Goal: Information Seeking & Learning: Learn about a topic

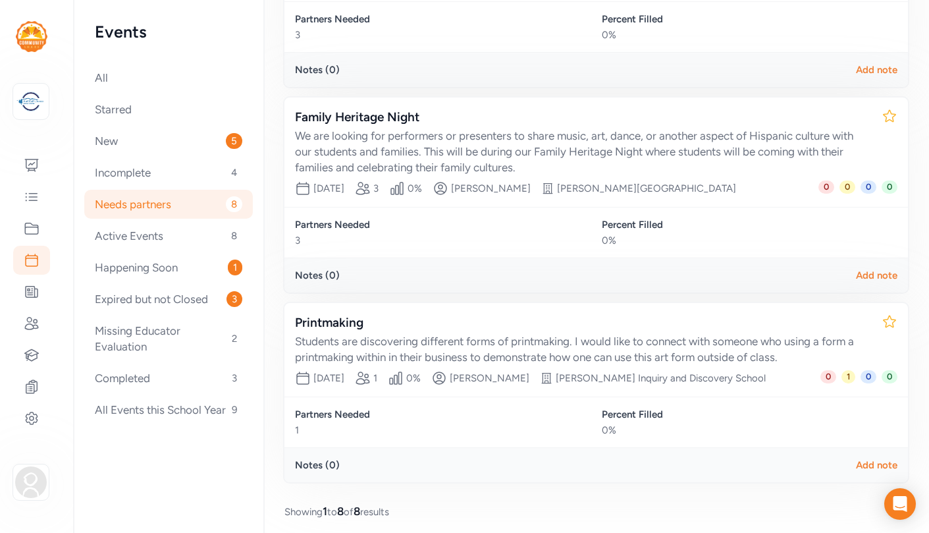
scroll to position [1169, 0]
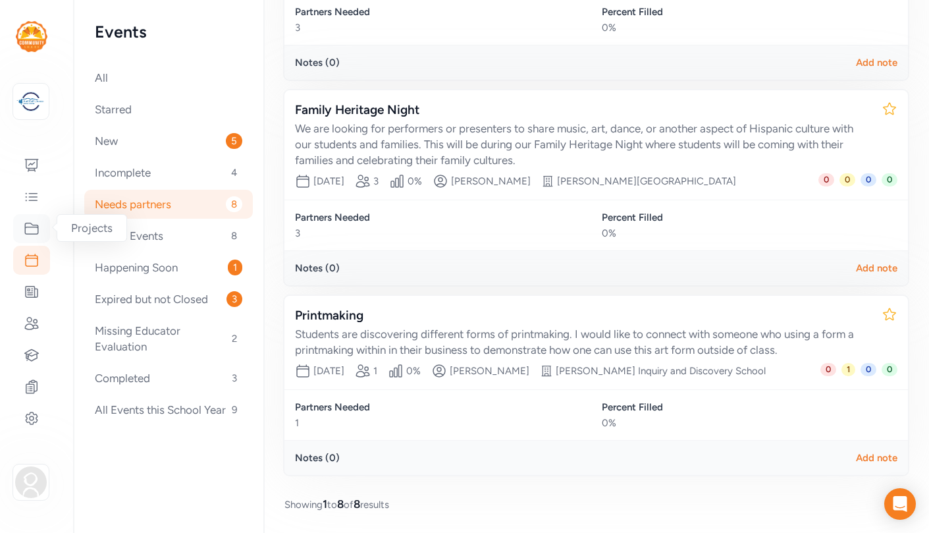
click at [32, 226] on icon at bounding box center [32, 229] width 16 height 16
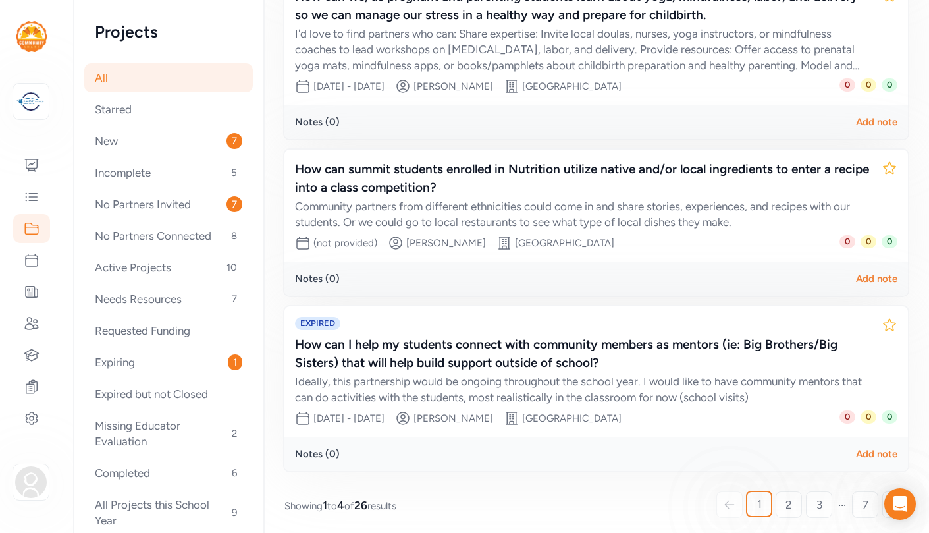
scroll to position [415, 0]
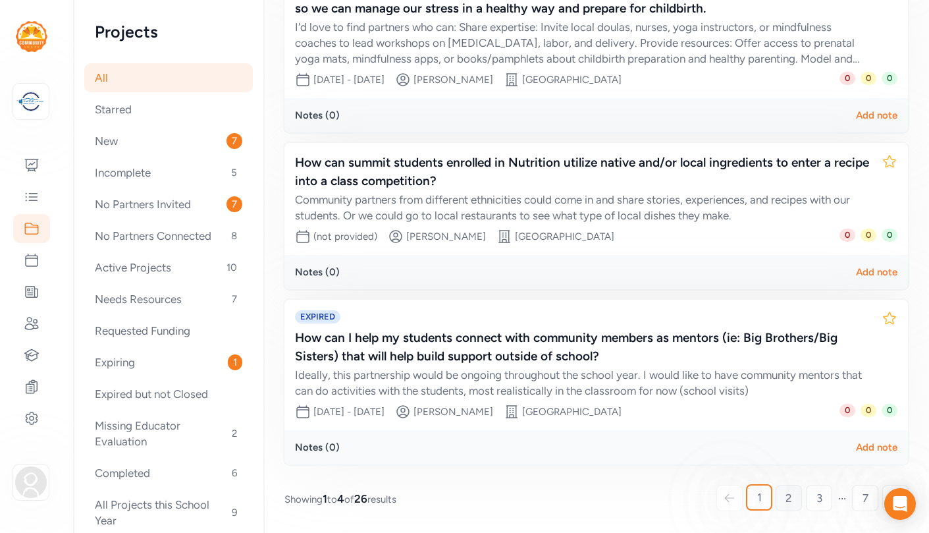
click at [790, 499] on span "2" at bounding box center [789, 498] width 7 height 16
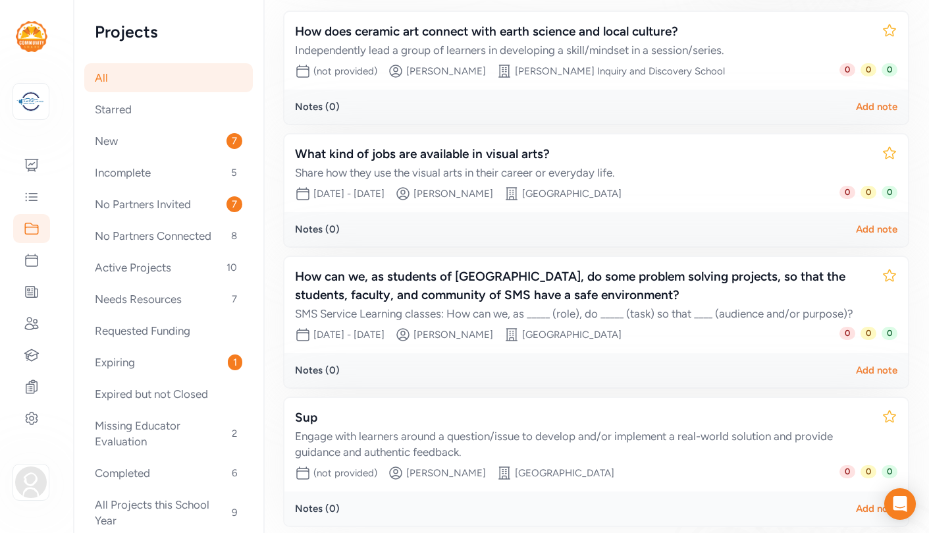
scroll to position [278, 0]
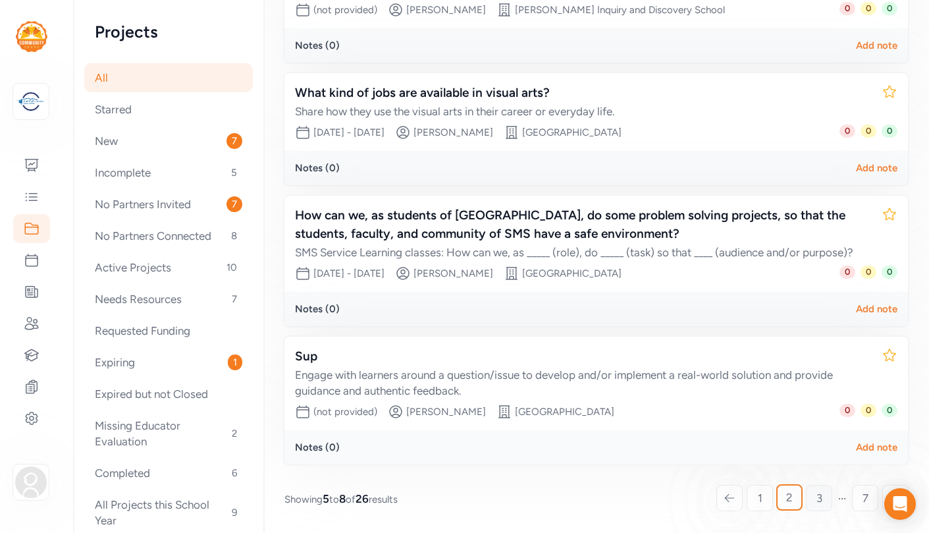
click at [817, 498] on span "3" at bounding box center [820, 498] width 6 height 16
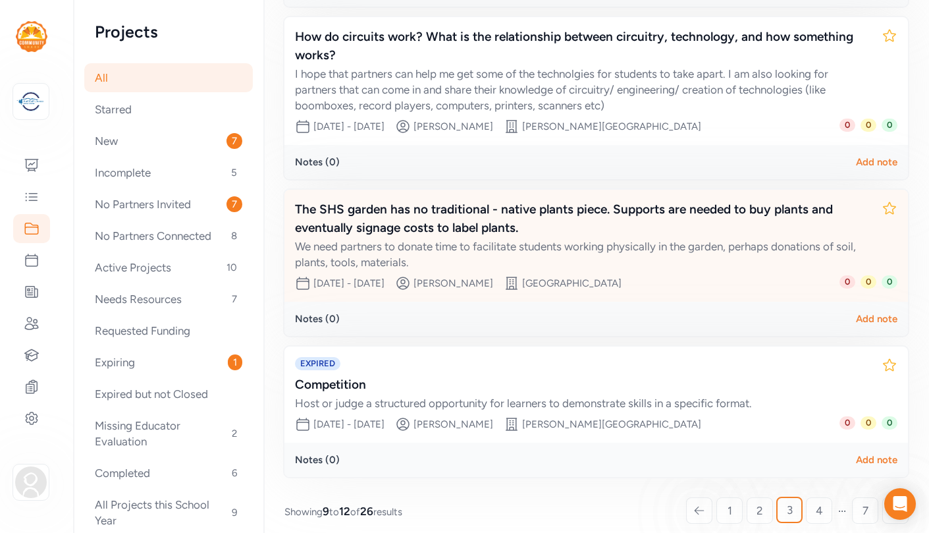
scroll to position [365, 0]
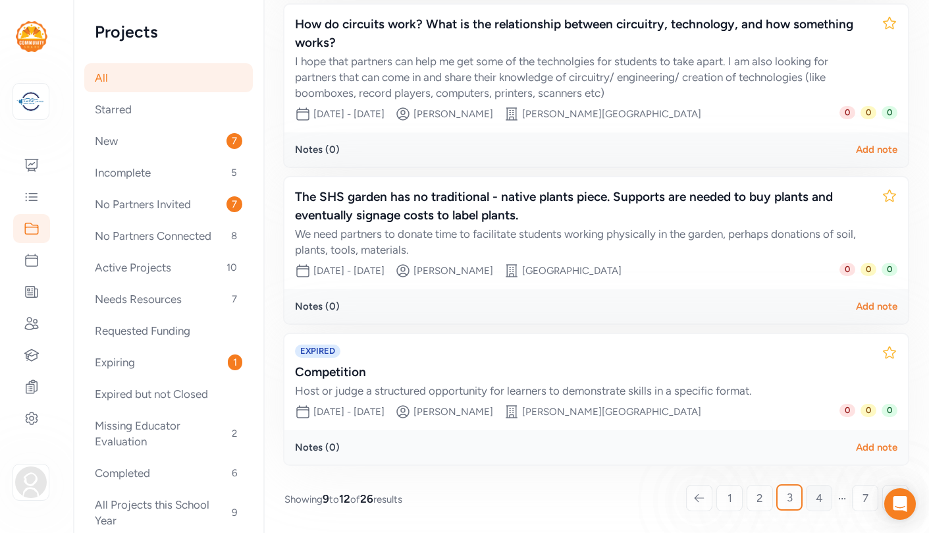
click at [823, 499] on link "4" at bounding box center [819, 498] width 26 height 26
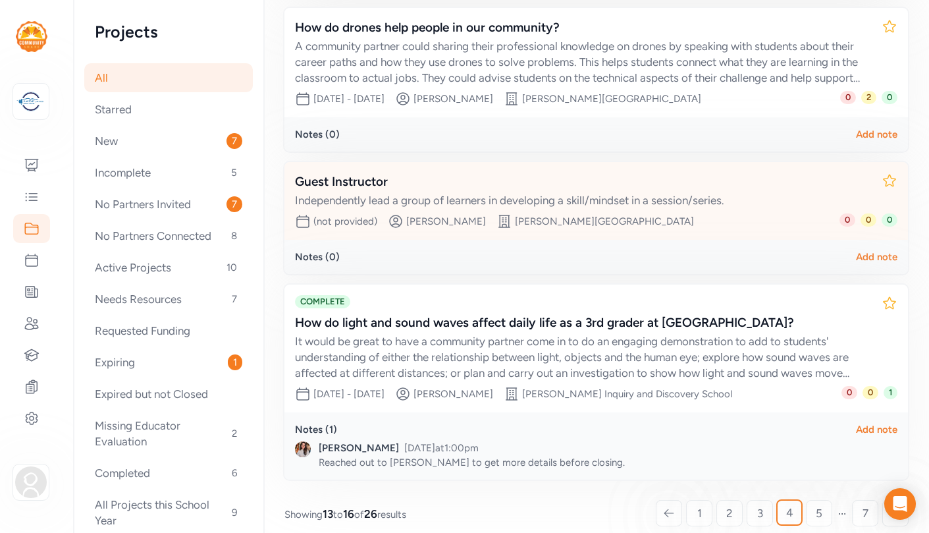
scroll to position [408, 0]
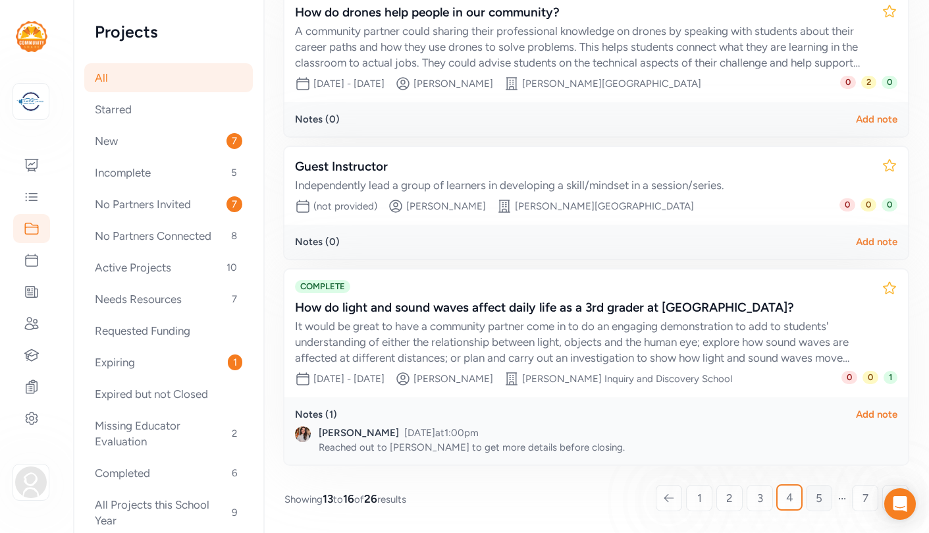
click at [819, 497] on span "5" at bounding box center [819, 498] width 7 height 16
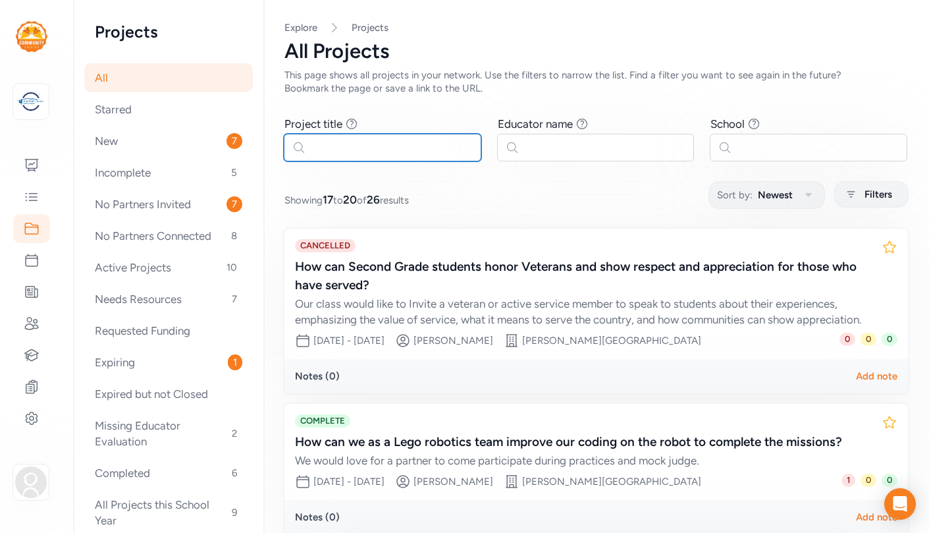
click at [404, 150] on input "text" at bounding box center [383, 148] width 198 height 28
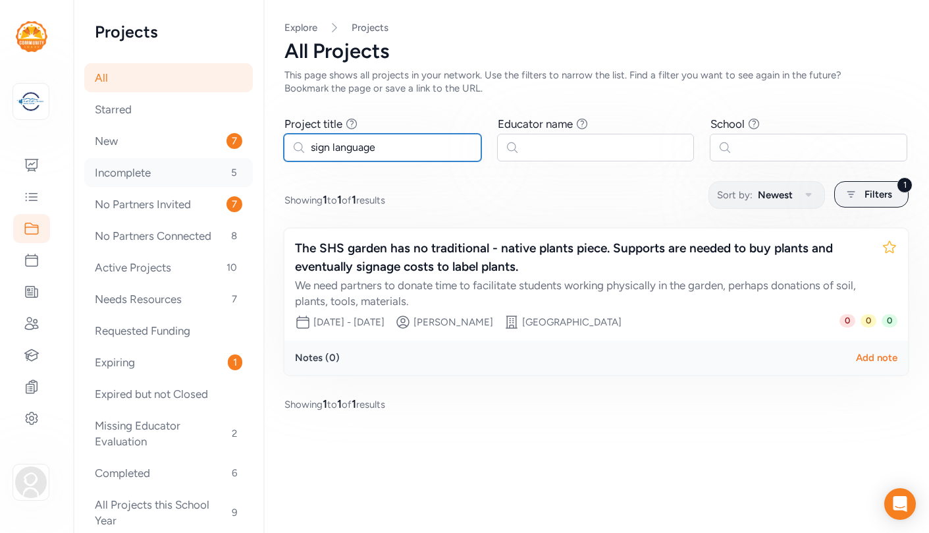
type input "sign language"
click at [128, 169] on div "Incomplete 5" at bounding box center [168, 172] width 169 height 29
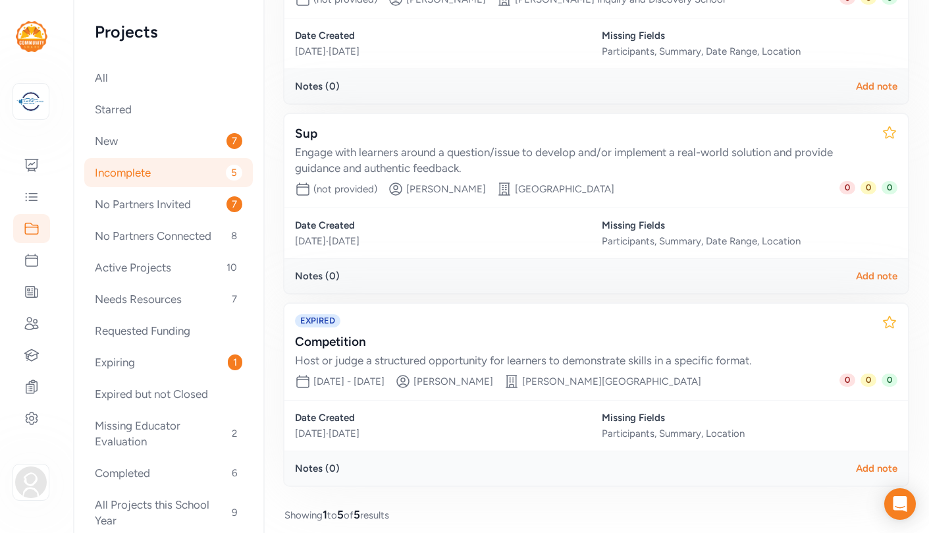
scroll to position [671, 0]
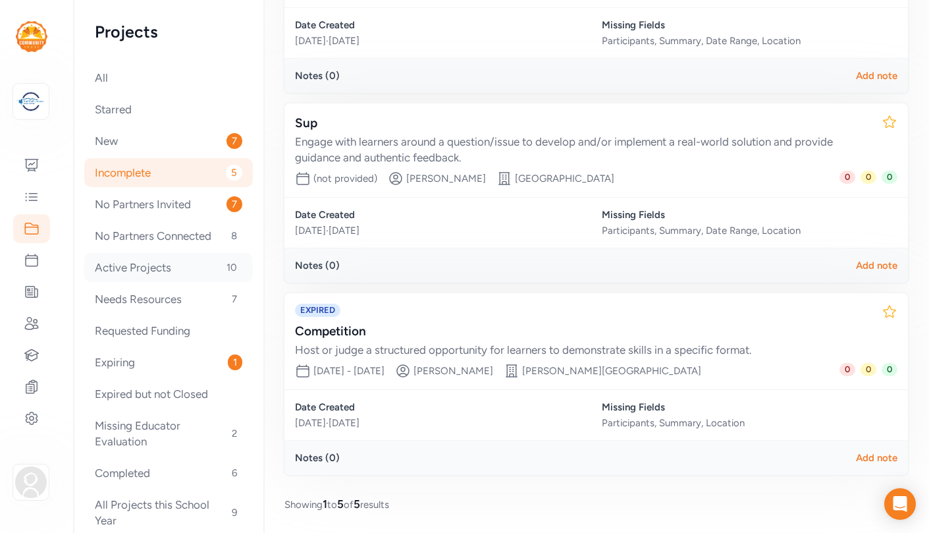
click at [153, 267] on div "Active Projects 10" at bounding box center [168, 267] width 169 height 29
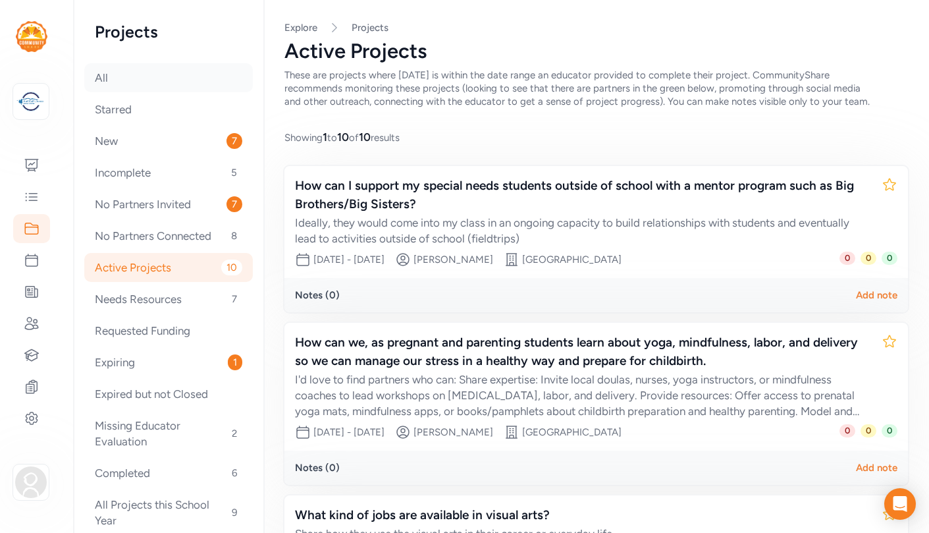
click at [93, 75] on div "All" at bounding box center [168, 77] width 169 height 29
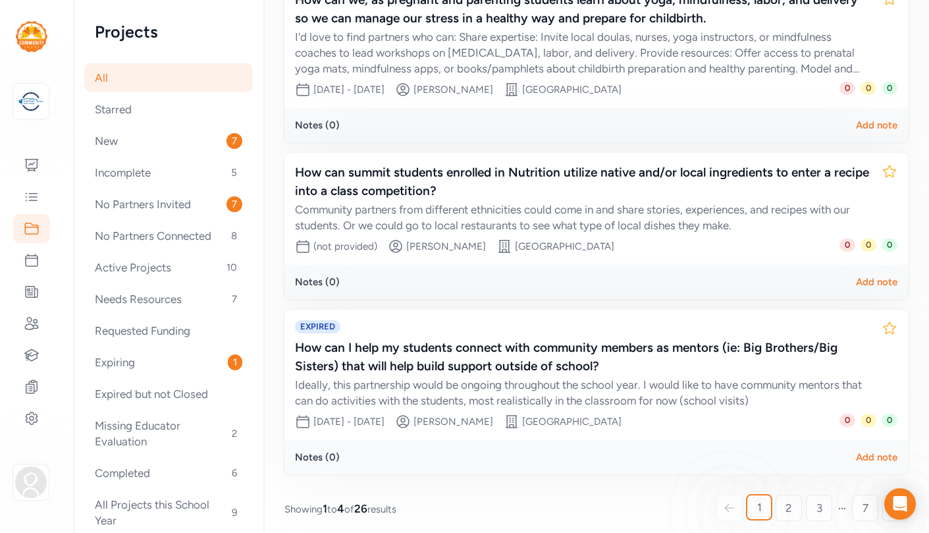
scroll to position [415, 0]
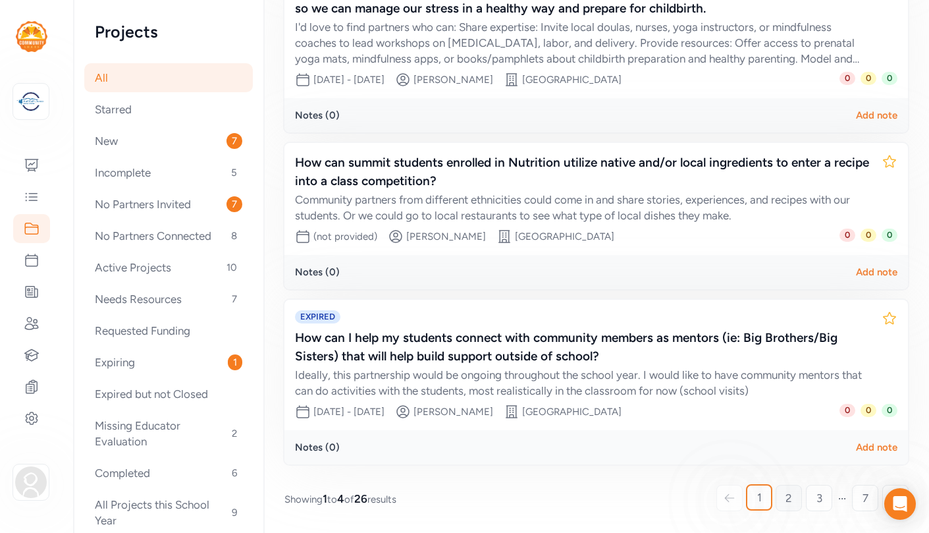
click at [791, 497] on span "2" at bounding box center [789, 498] width 7 height 16
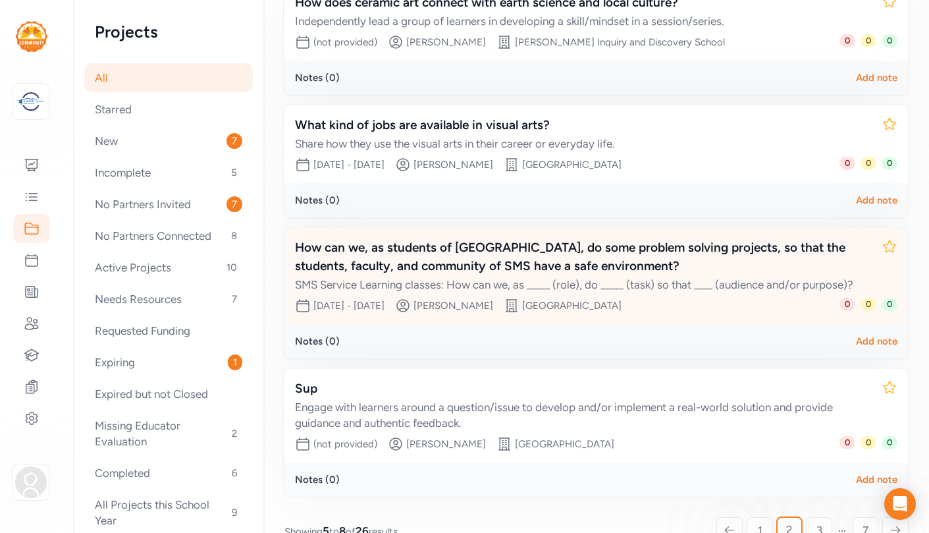
scroll to position [278, 0]
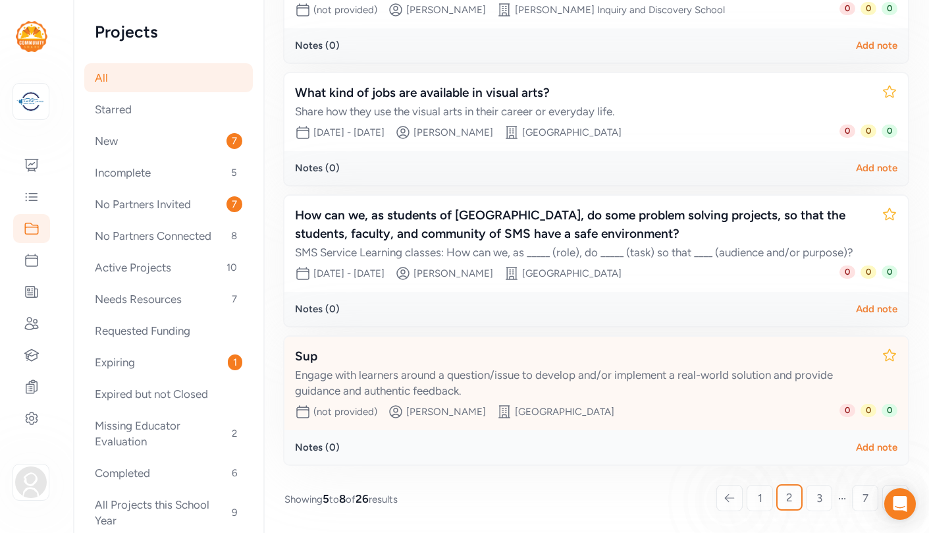
click at [750, 378] on div "Engage with learners around a question/issue to develop and/or implement a real…" at bounding box center [583, 383] width 576 height 32
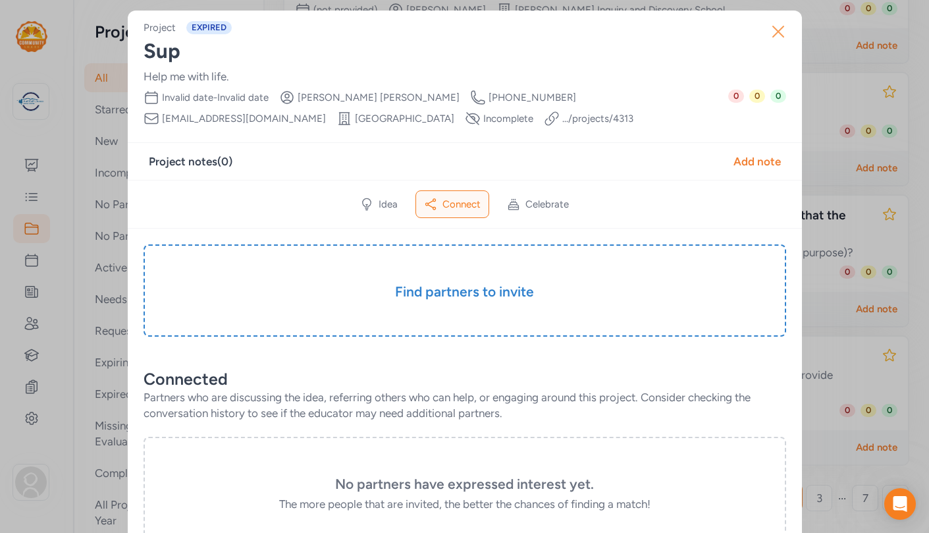
click at [778, 34] on icon "button" at bounding box center [778, 31] width 21 height 21
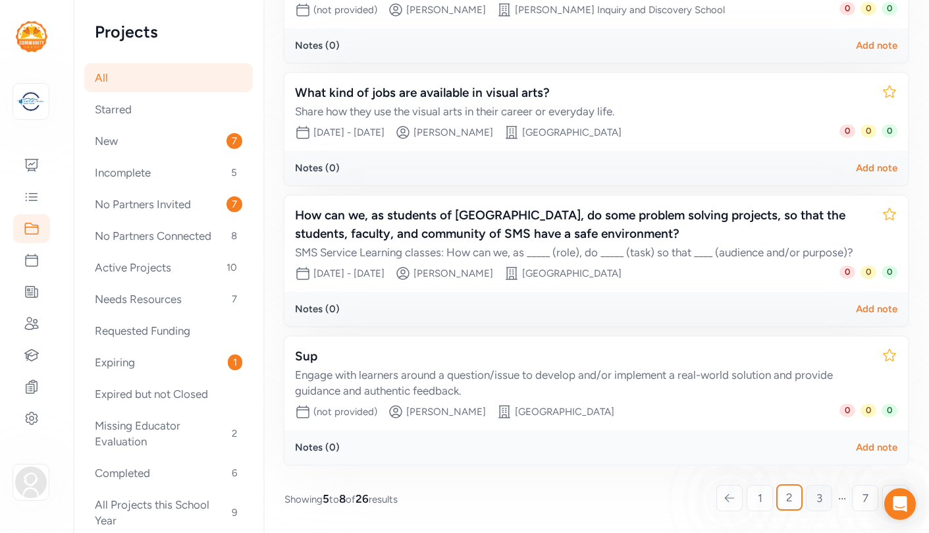
click at [819, 496] on span "3" at bounding box center [820, 498] width 6 height 16
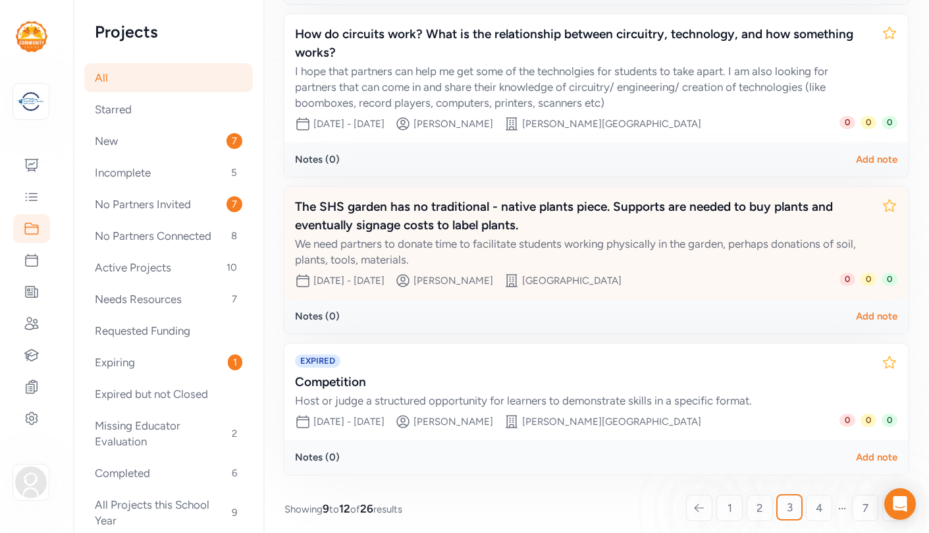
scroll to position [365, 0]
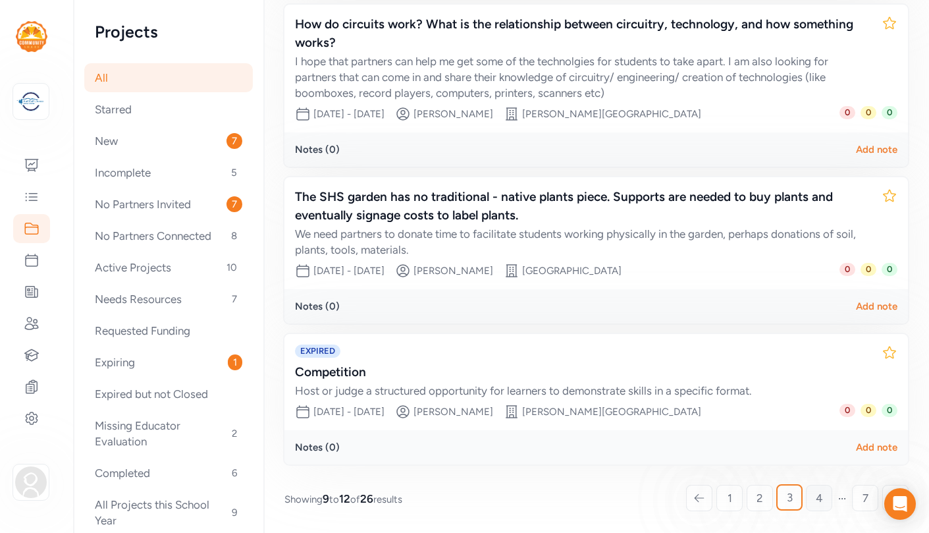
click at [822, 495] on span "4" at bounding box center [819, 498] width 7 height 16
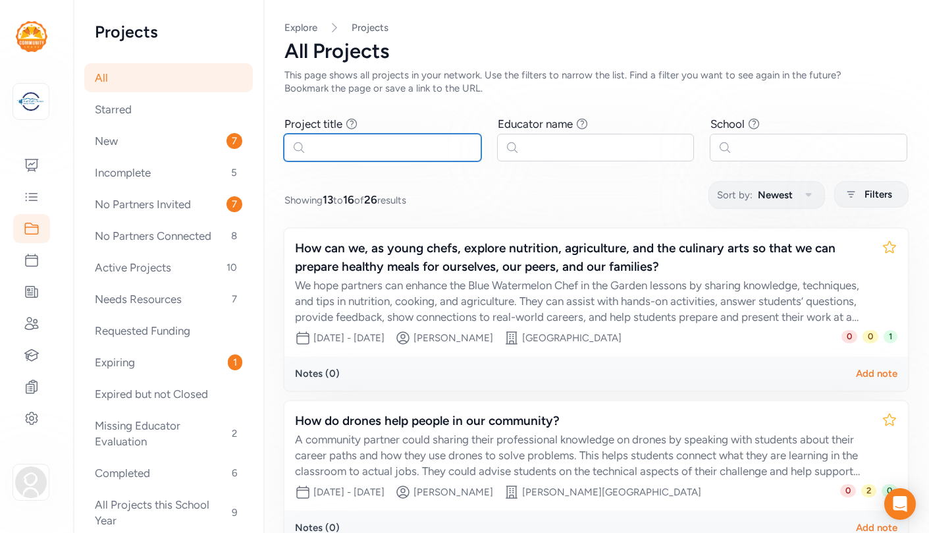
click at [389, 146] on input "text" at bounding box center [383, 148] width 198 height 28
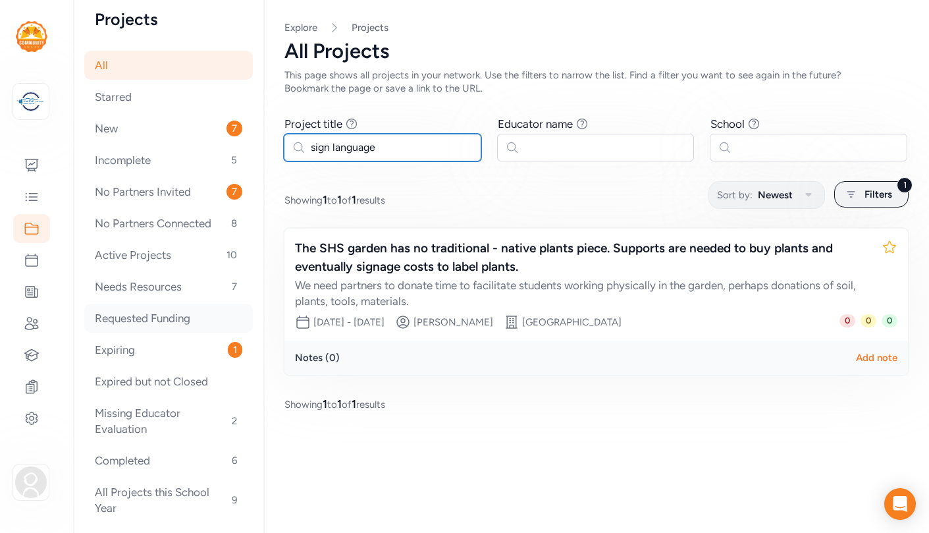
scroll to position [23, 0]
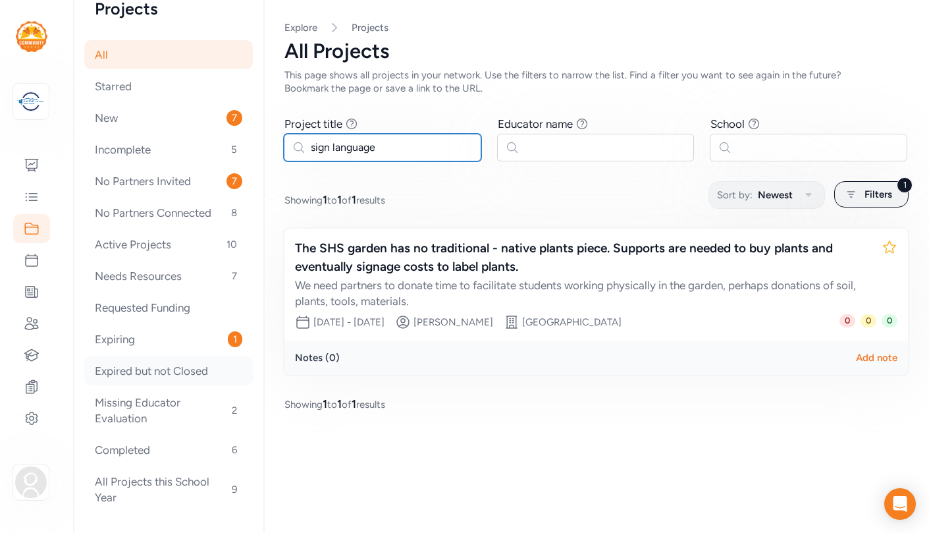
type input "sign language"
click at [171, 370] on div "Expired but not Closed" at bounding box center [168, 370] width 169 height 29
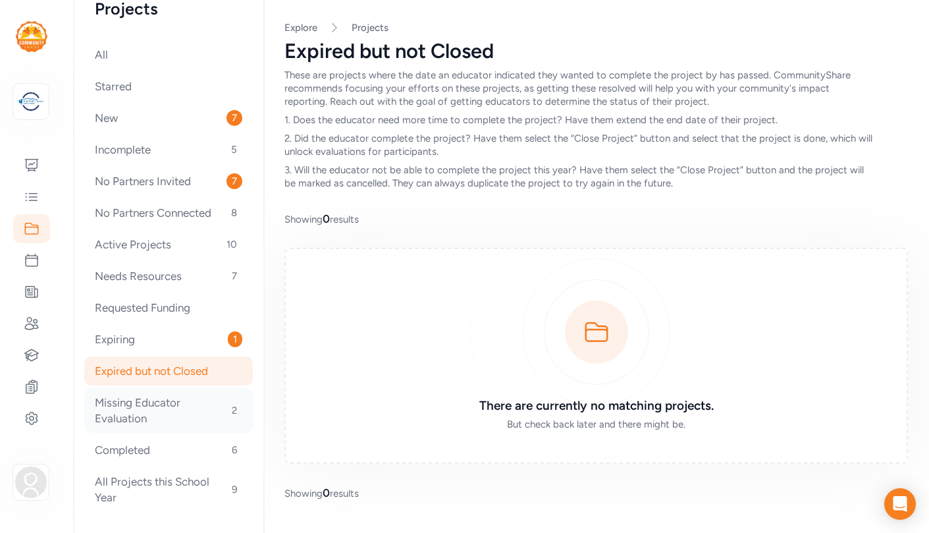
click at [151, 410] on div "Missing Educator Evaluation 2" at bounding box center [168, 410] width 169 height 45
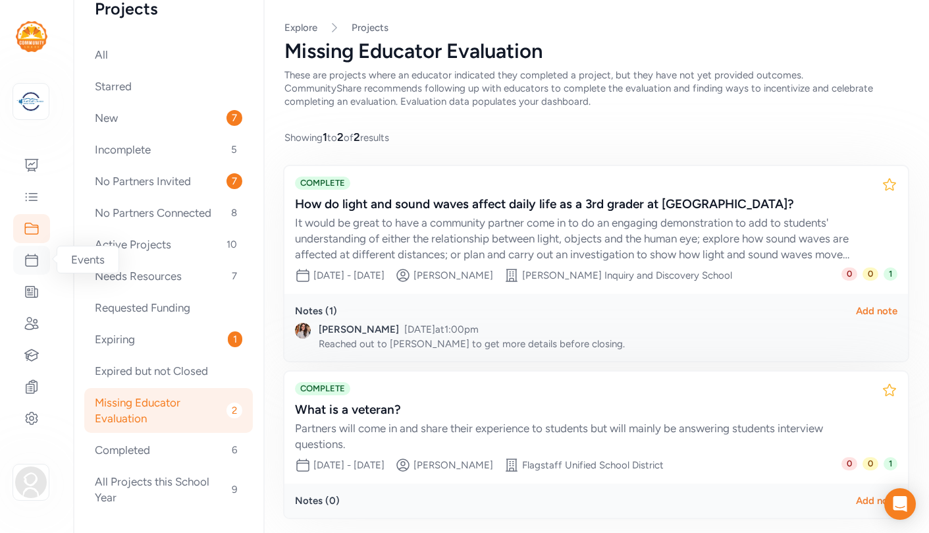
click at [32, 261] on icon at bounding box center [32, 260] width 16 height 16
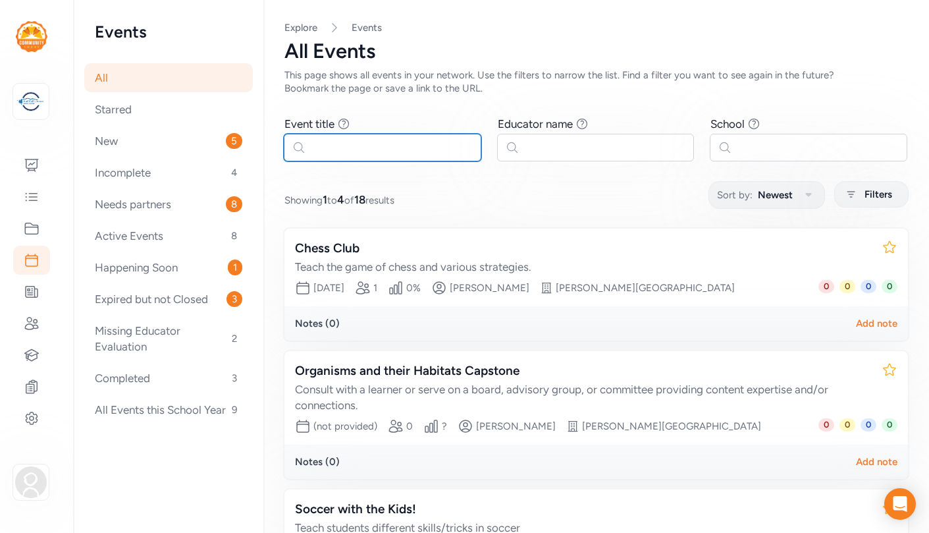
click at [364, 148] on input "text" at bounding box center [383, 148] width 198 height 28
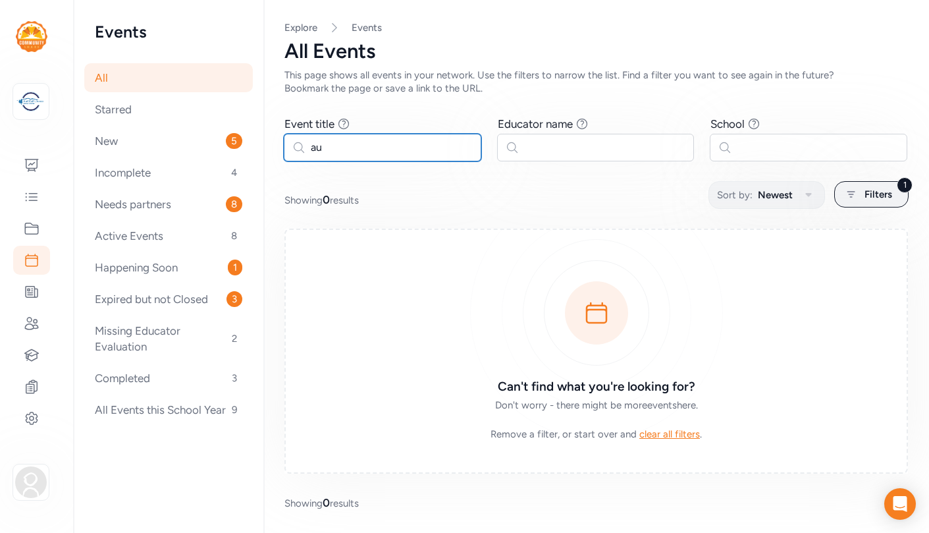
type input "a"
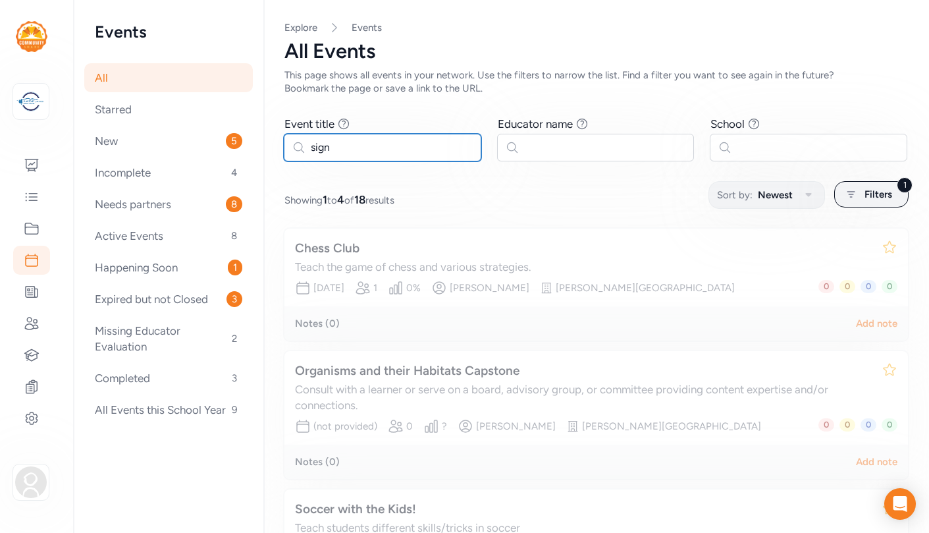
type input "sign"
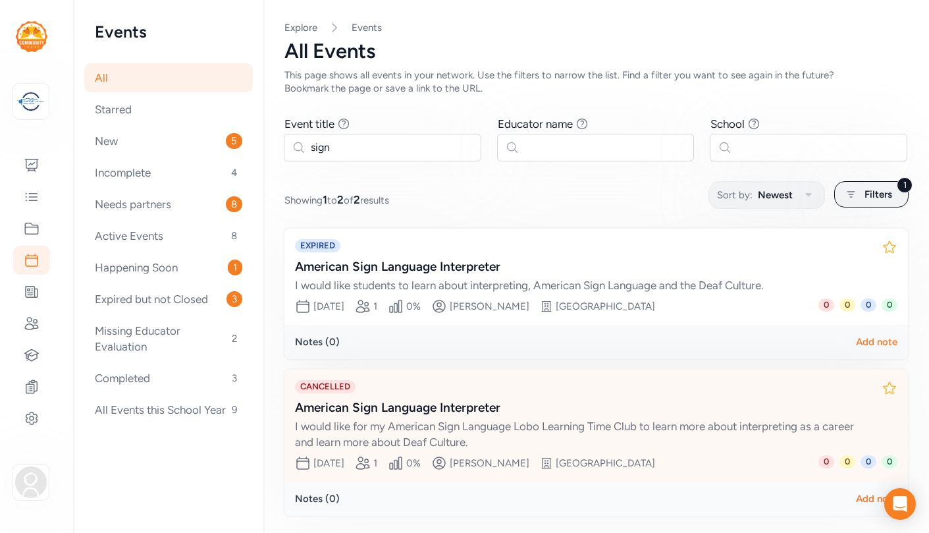
click at [458, 407] on div "American Sign Language Interpreter" at bounding box center [583, 407] width 576 height 18
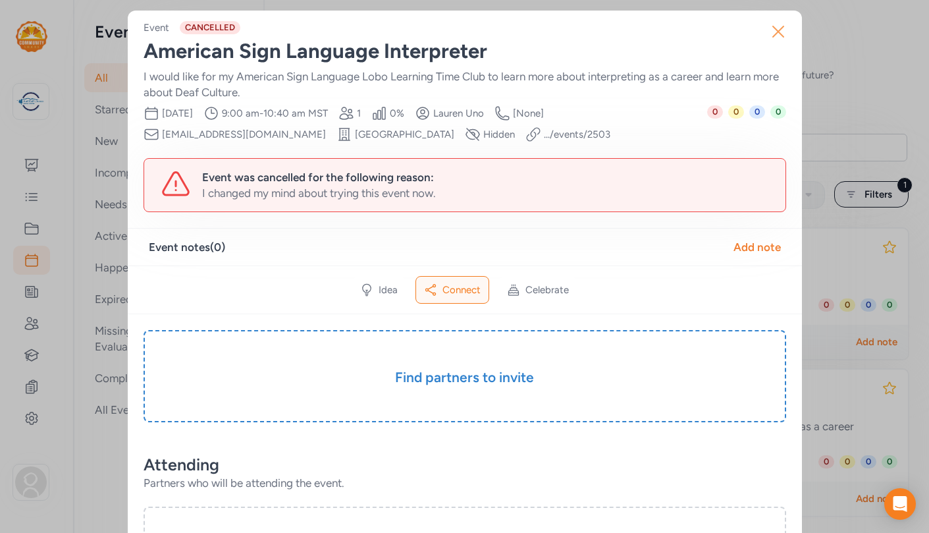
click at [780, 26] on icon "button" at bounding box center [778, 31] width 21 height 21
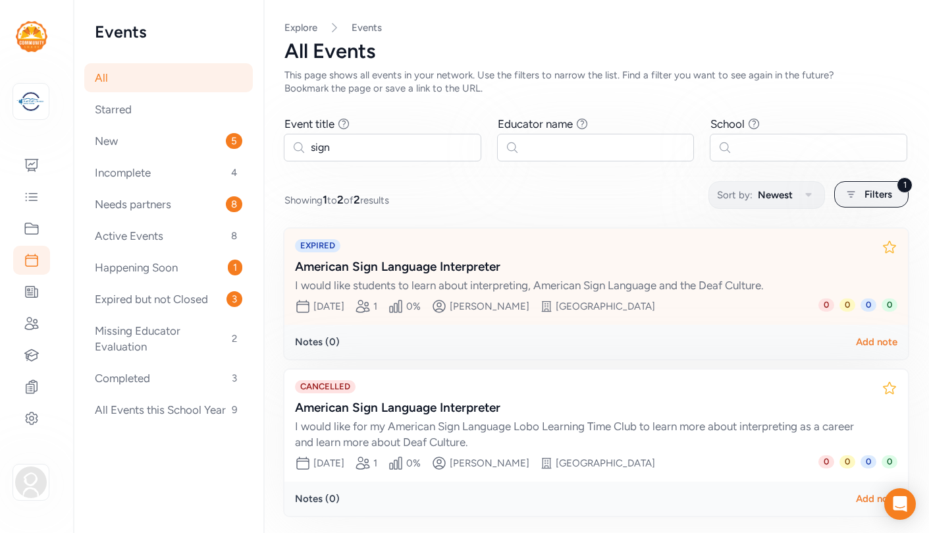
click at [470, 266] on div "American Sign Language Interpreter" at bounding box center [583, 267] width 576 height 18
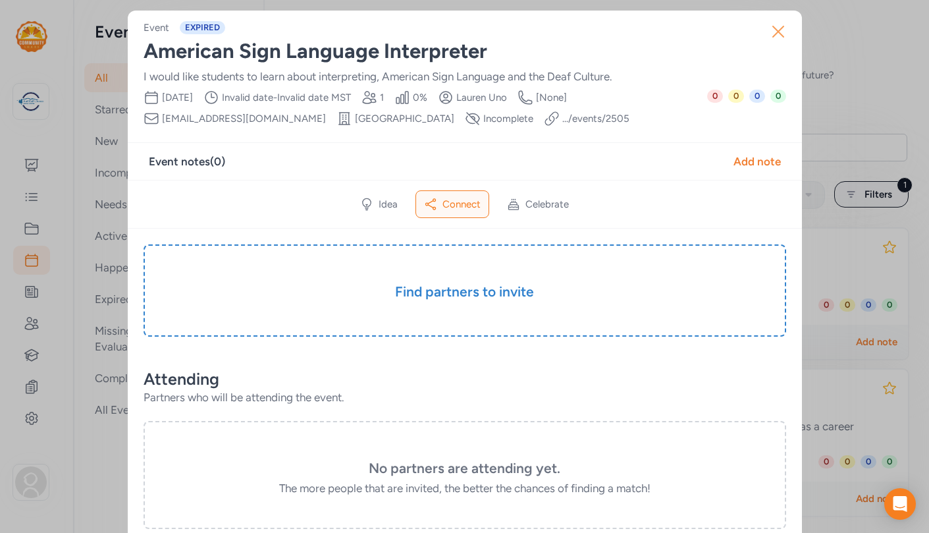
click at [776, 28] on icon "button" at bounding box center [778, 31] width 21 height 21
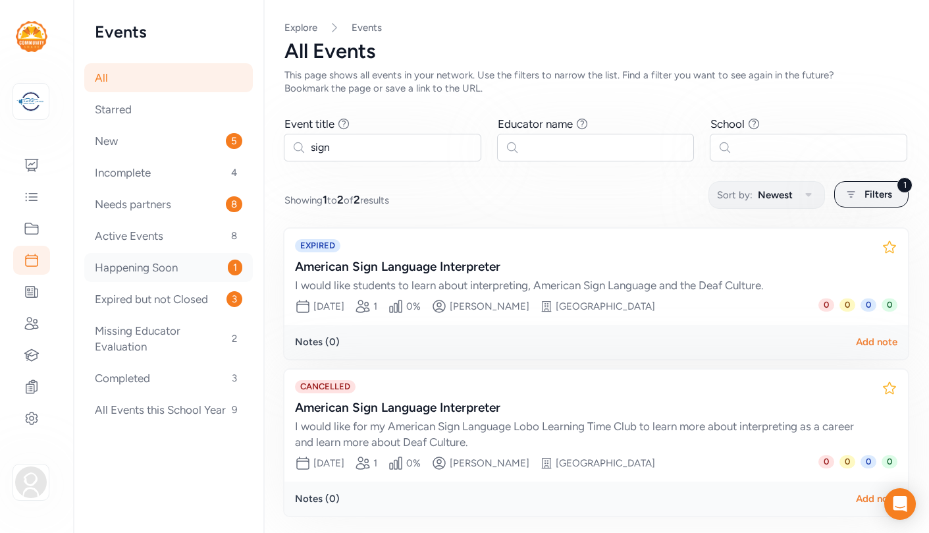
click at [161, 263] on div "Happening Soon 1" at bounding box center [168, 267] width 169 height 29
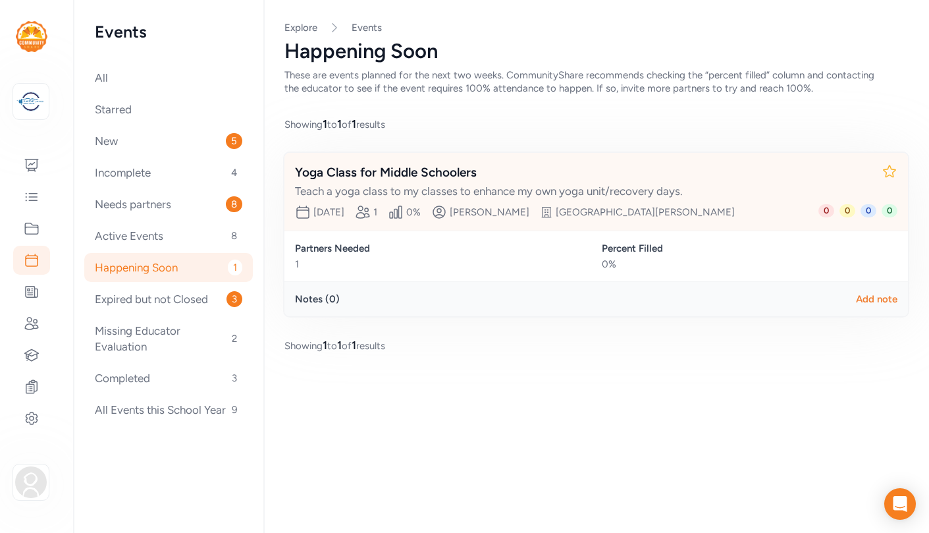
click at [453, 170] on div "Yoga Class for Middle Schoolers" at bounding box center [583, 172] width 576 height 18
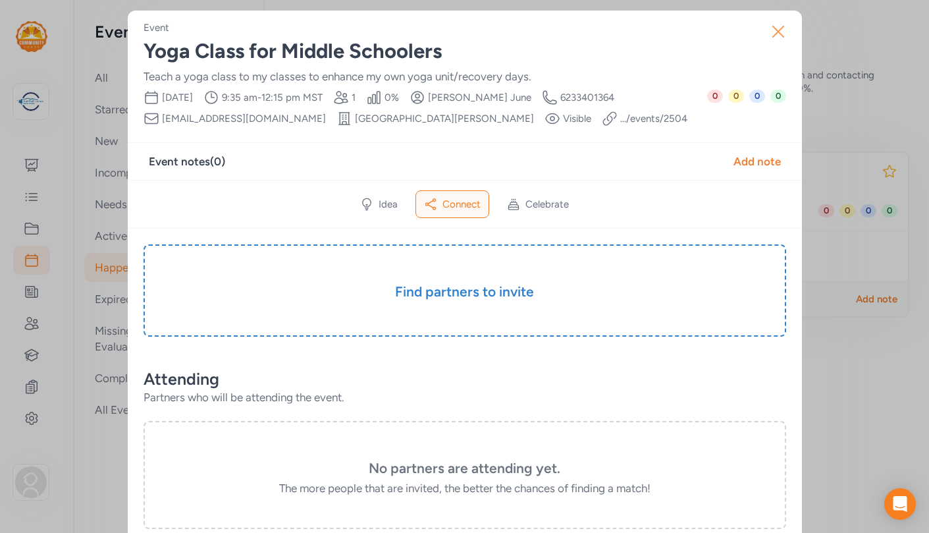
click at [779, 30] on icon "button" at bounding box center [778, 31] width 11 height 11
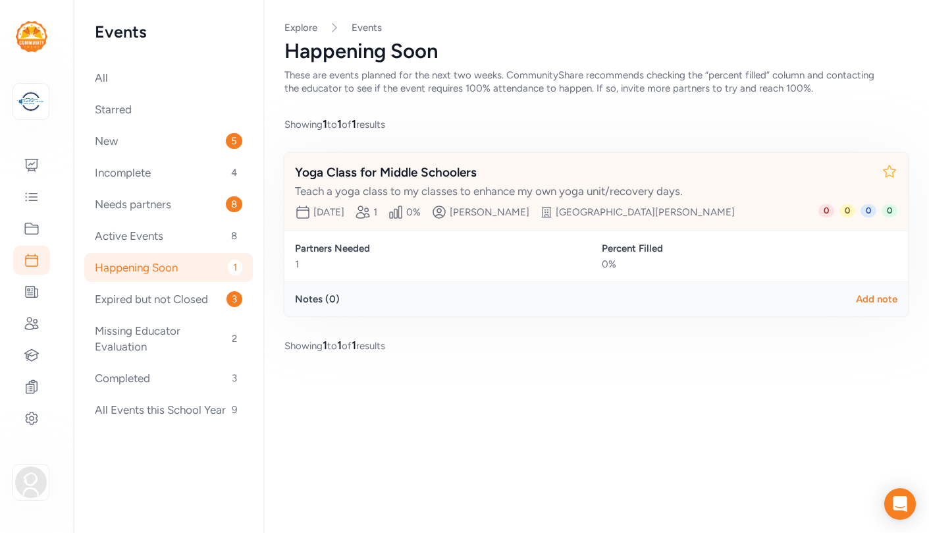
click at [431, 174] on div "Yoga Class for Middle Schoolers" at bounding box center [583, 172] width 576 height 18
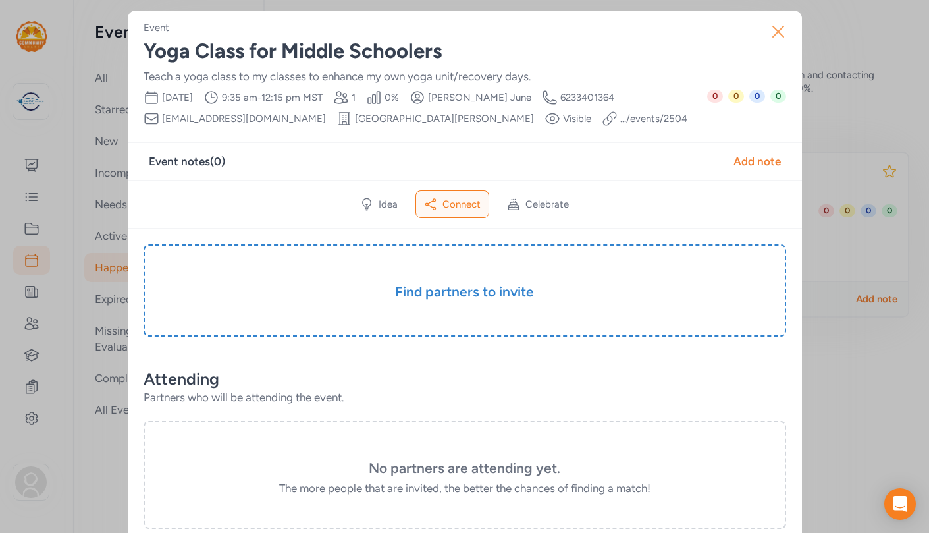
click at [779, 31] on icon "button" at bounding box center [778, 31] width 21 height 21
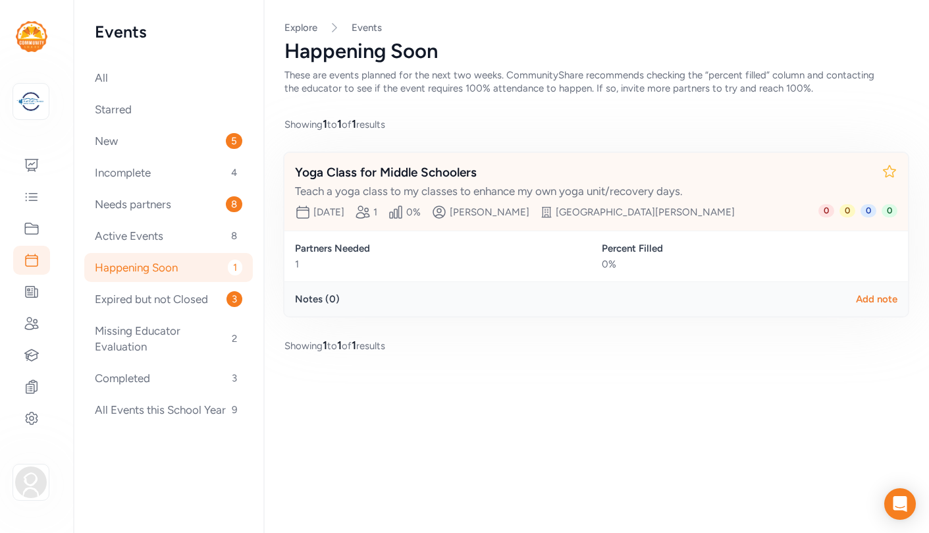
click at [441, 173] on div "Yoga Class for Middle Schoolers" at bounding box center [583, 172] width 576 height 18
